Goal: Find specific page/section: Find specific page/section

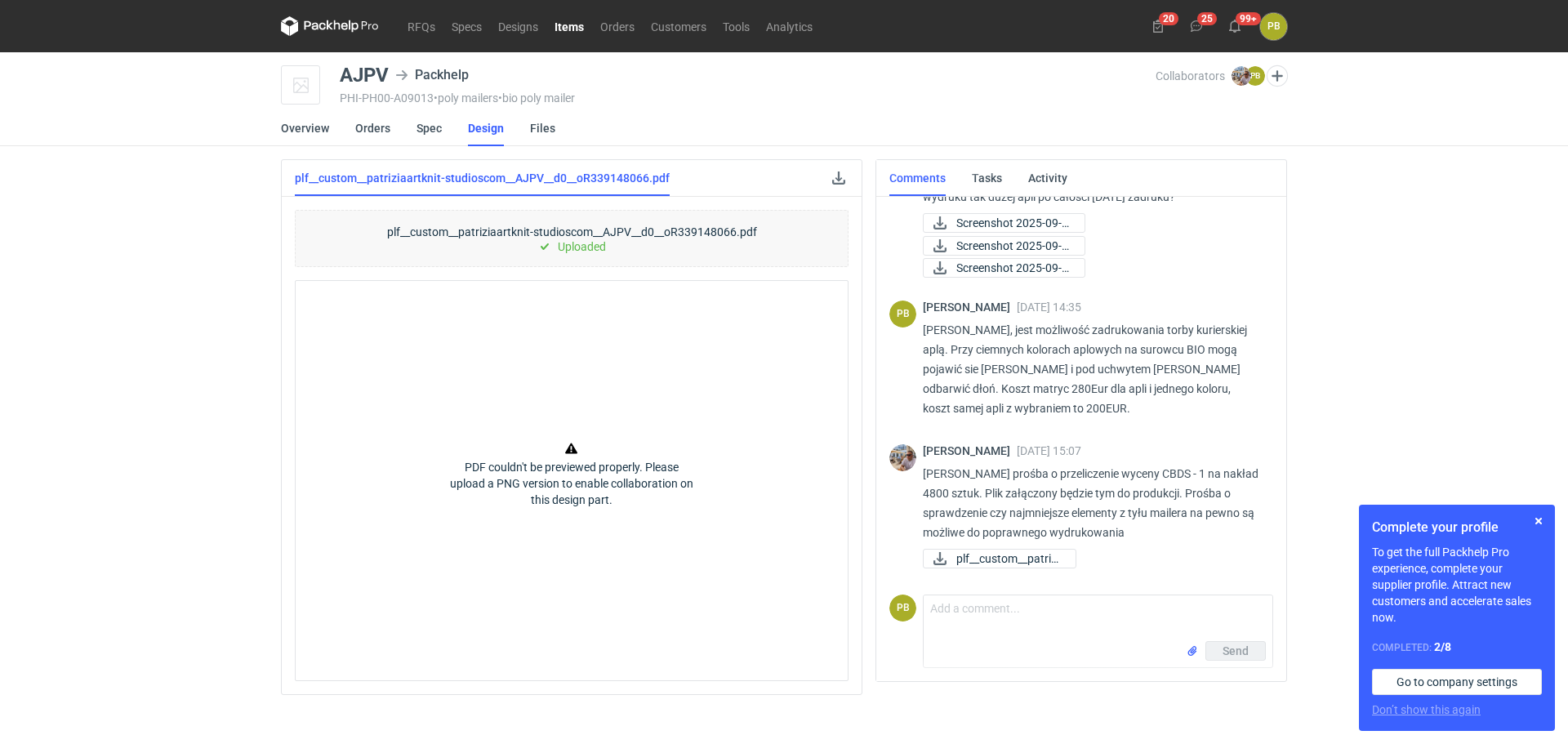
scroll to position [80, 0]
click at [990, 557] on span "plf__custom__patrizi..." at bounding box center [1010, 558] width 106 height 18
click at [837, 179] on link at bounding box center [838, 178] width 20 height 20
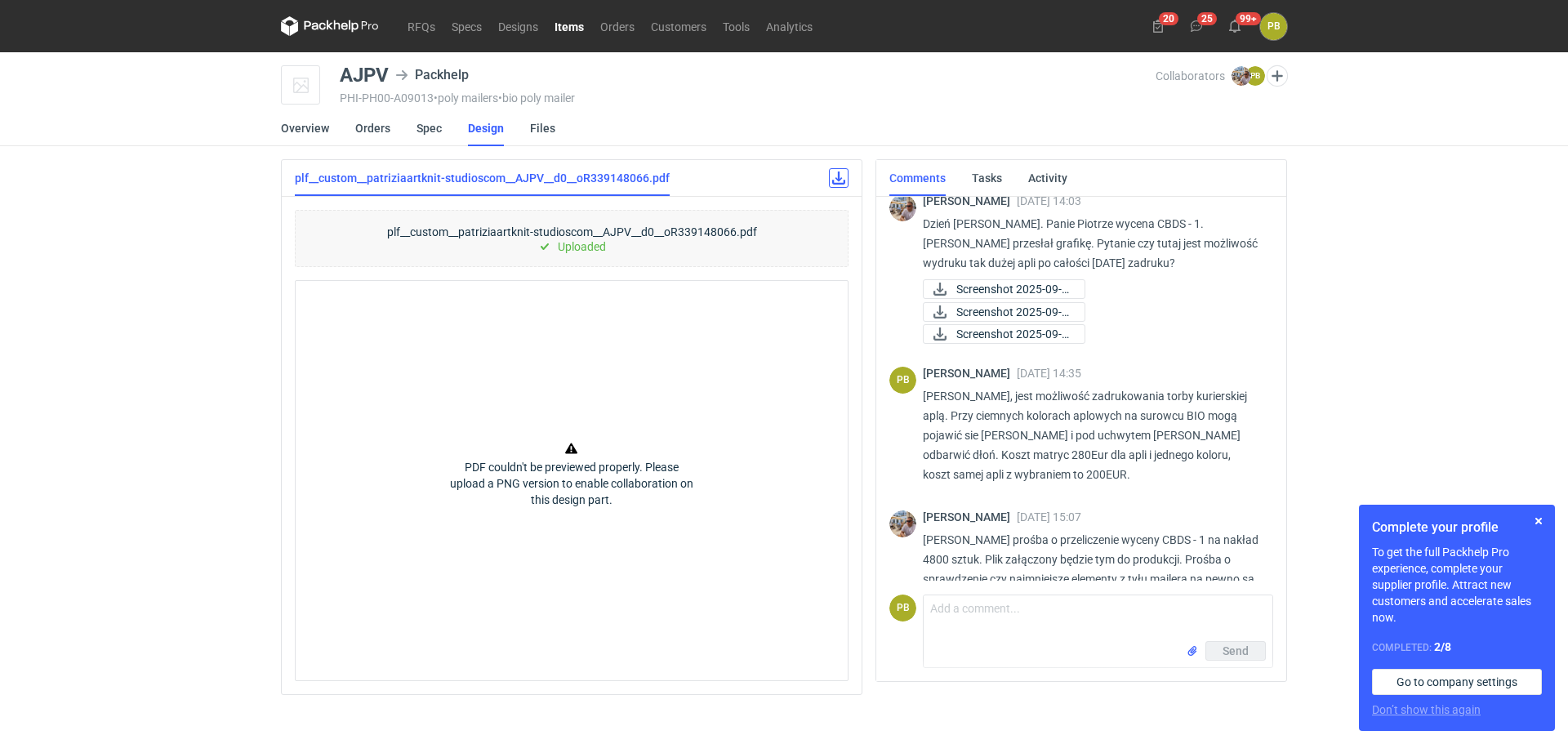
scroll to position [0, 0]
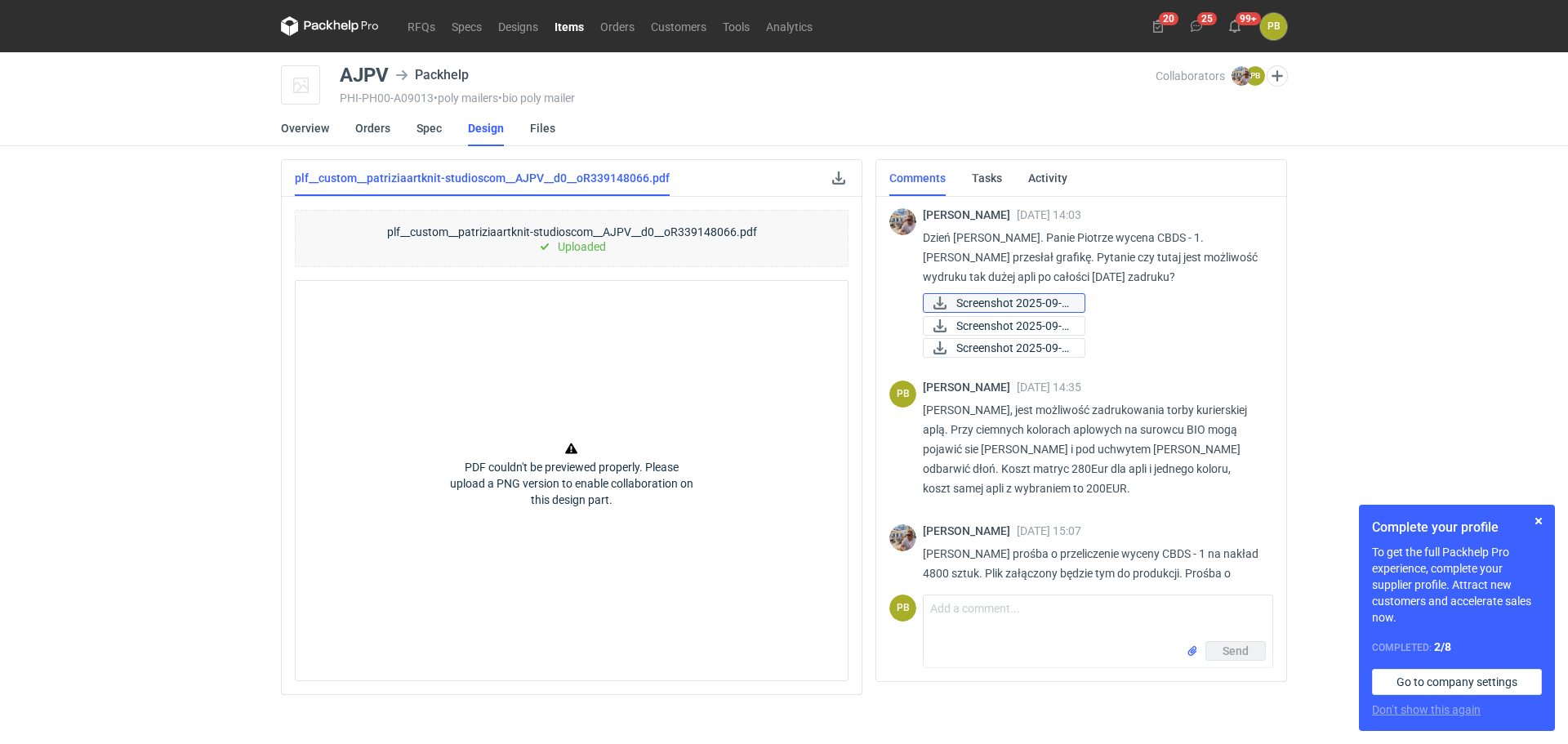
click at [1026, 302] on span "Screenshot 2025-09-0..." at bounding box center [1014, 303] width 115 height 18
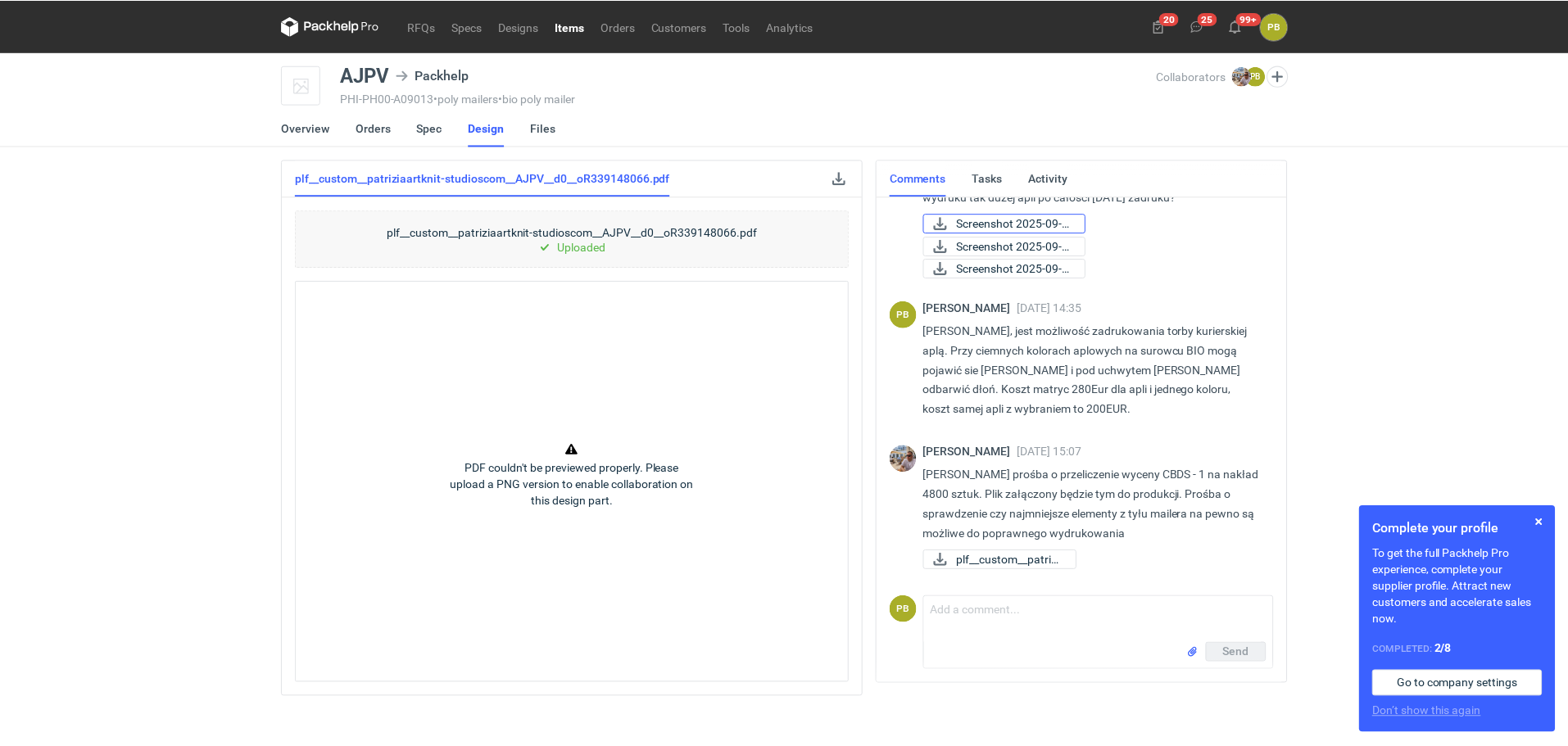
scroll to position [52, 0]
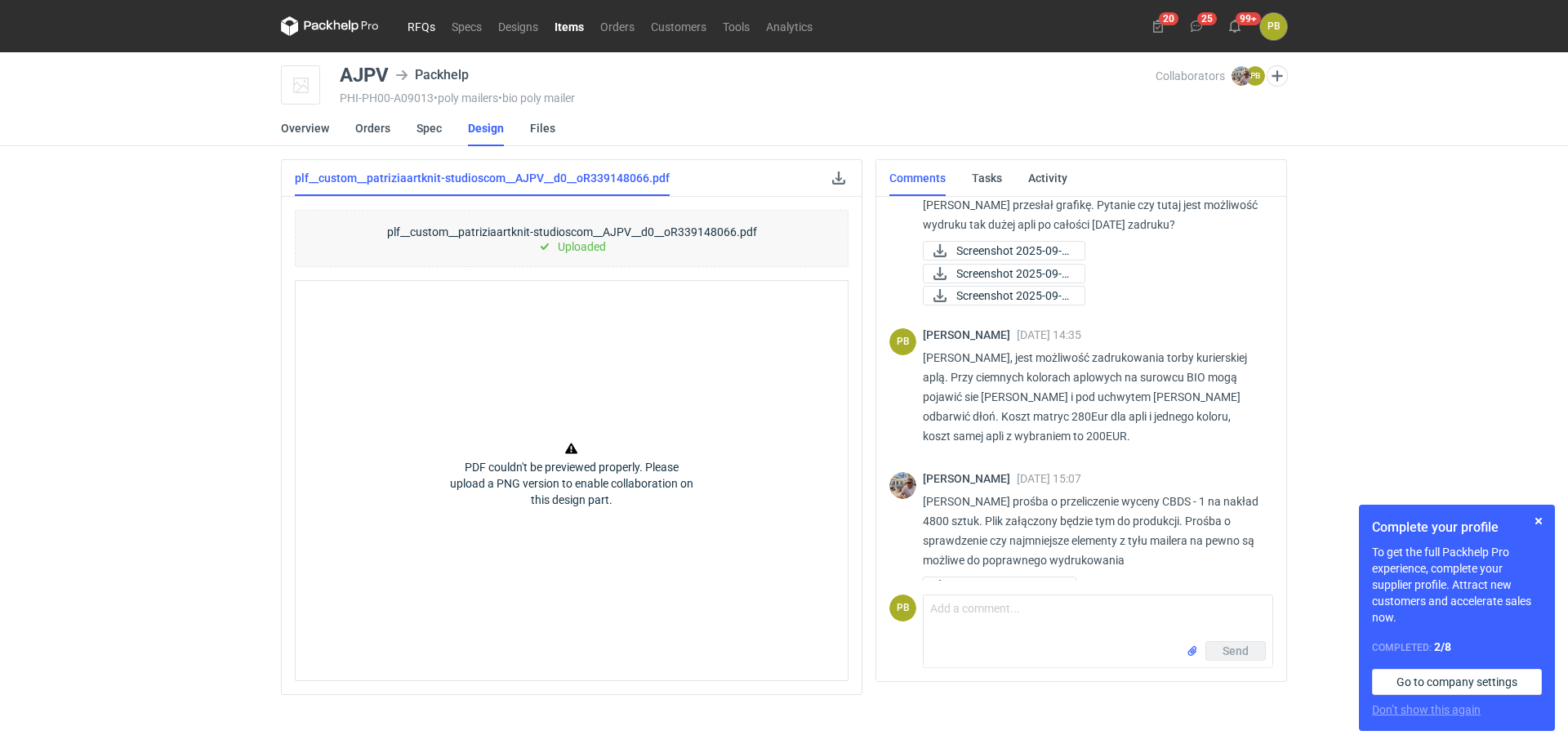
click at [415, 23] on link "RFQs" at bounding box center [421, 26] width 44 height 20
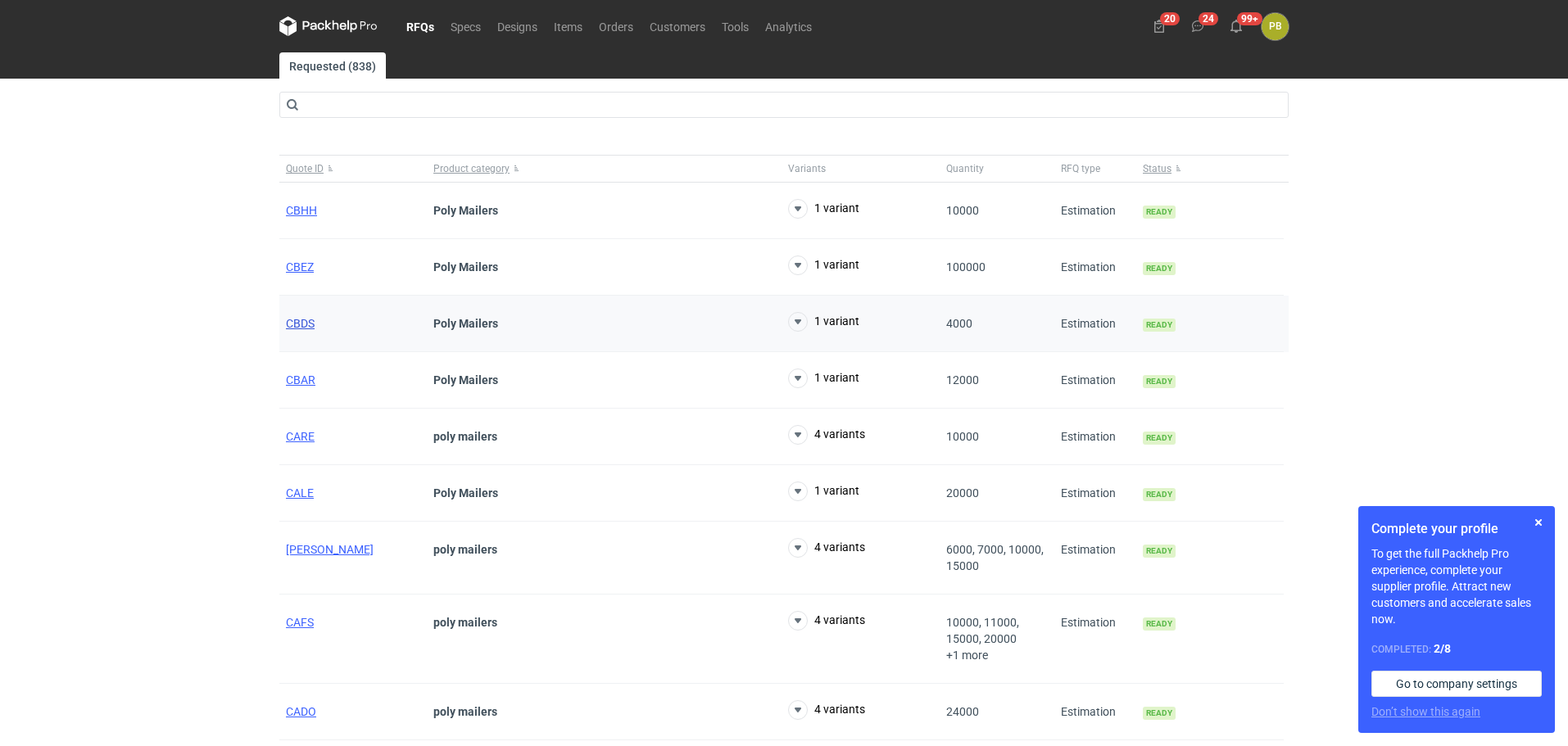
click at [297, 322] on span "CBDS" at bounding box center [300, 323] width 29 height 14
